Goal: Transaction & Acquisition: Subscribe to service/newsletter

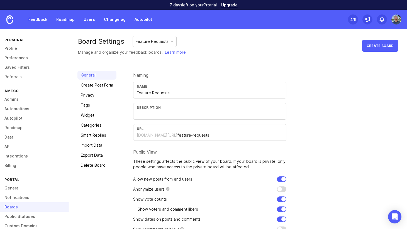
click at [233, 7] on link "Upgrade" at bounding box center [229, 5] width 16 height 4
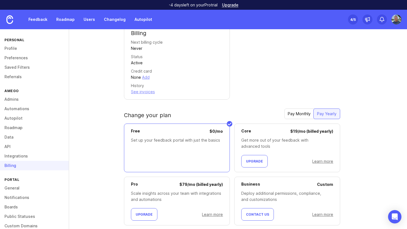
scroll to position [109, 0]
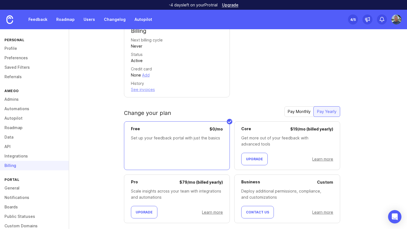
click at [290, 114] on div "Pay Monthly" at bounding box center [300, 112] width 30 height 10
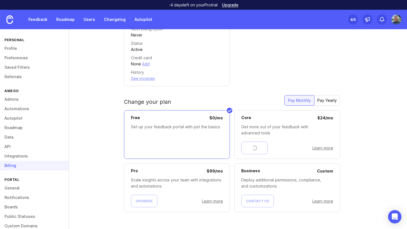
scroll to position [111, 0]
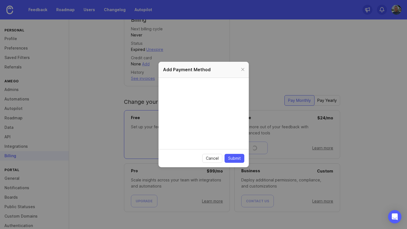
click at [233, 160] on span "Submit" at bounding box center [234, 159] width 13 height 6
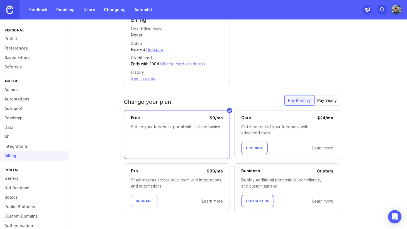
scroll to position [120, 0]
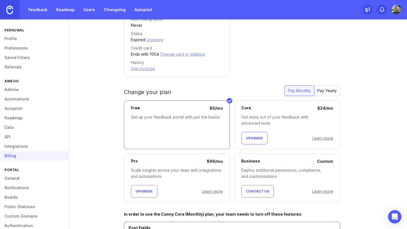
click at [17, 91] on link "Admins" at bounding box center [34, 89] width 69 height 9
